Goal: Task Accomplishment & Management: Manage account settings

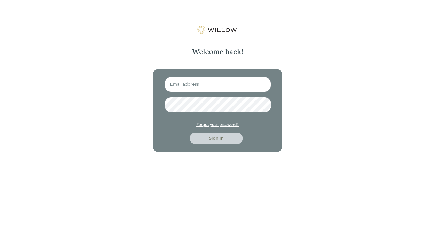
click at [205, 87] on input at bounding box center [218, 84] width 106 height 15
type input "[EMAIL_ADDRESS][PERSON_NAME][DOMAIN_NAME]"
click at [190, 133] on button "Sign in" at bounding box center [216, 138] width 53 height 11
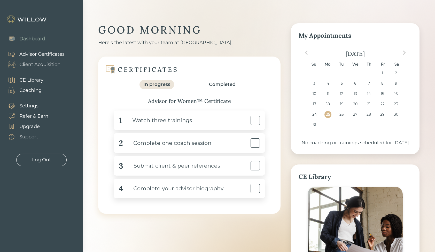
click at [37, 59] on div "Client Acquisition" at bounding box center [32, 64] width 58 height 10
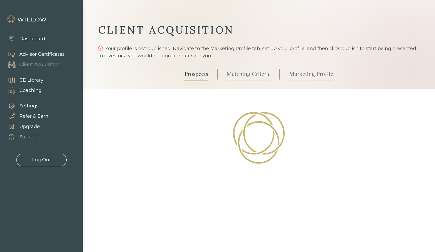
click at [40, 66] on div "Client Acquisition" at bounding box center [39, 64] width 41 height 7
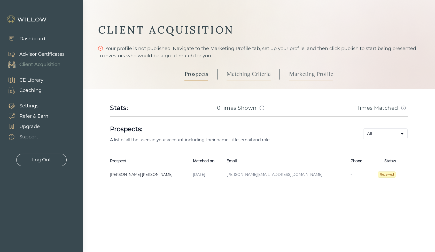
click at [294, 73] on link "Marketing Profile" at bounding box center [311, 74] width 44 height 13
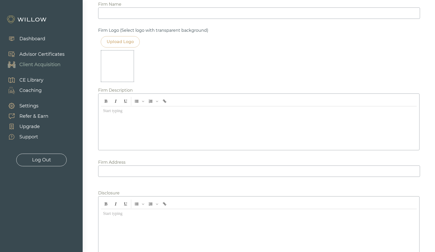
scroll to position [479, 0]
